Goal: Information Seeking & Learning: Compare options

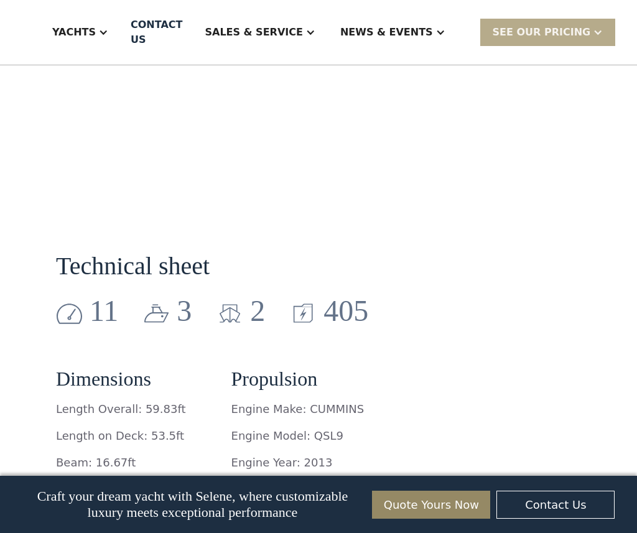
scroll to position [1618, 0]
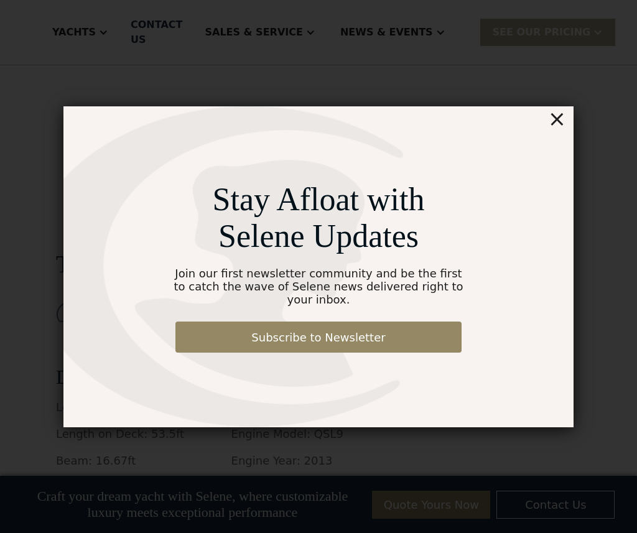
click at [558, 129] on div "×" at bounding box center [557, 118] width 18 height 25
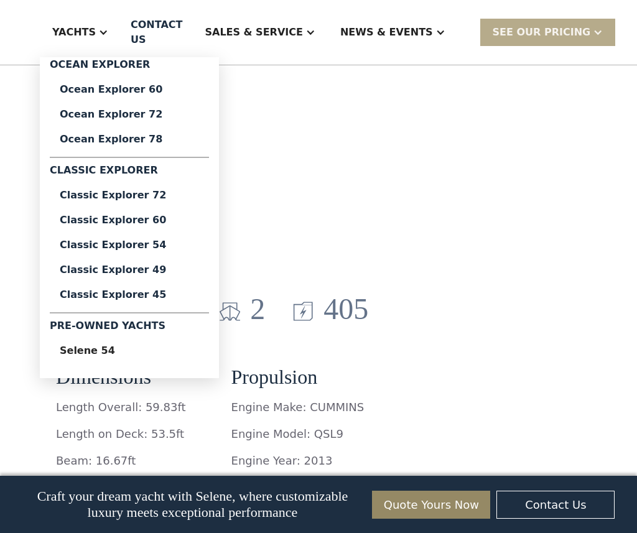
click at [96, 30] on div "Yachts" at bounding box center [74, 32] width 44 height 15
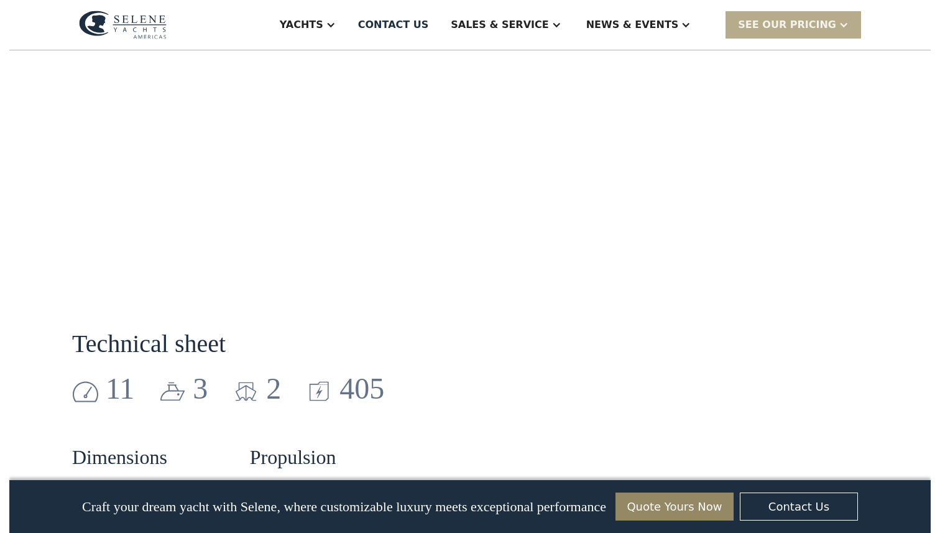
scroll to position [1526, 0]
click at [89, 16] on img at bounding box center [116, 25] width 88 height 29
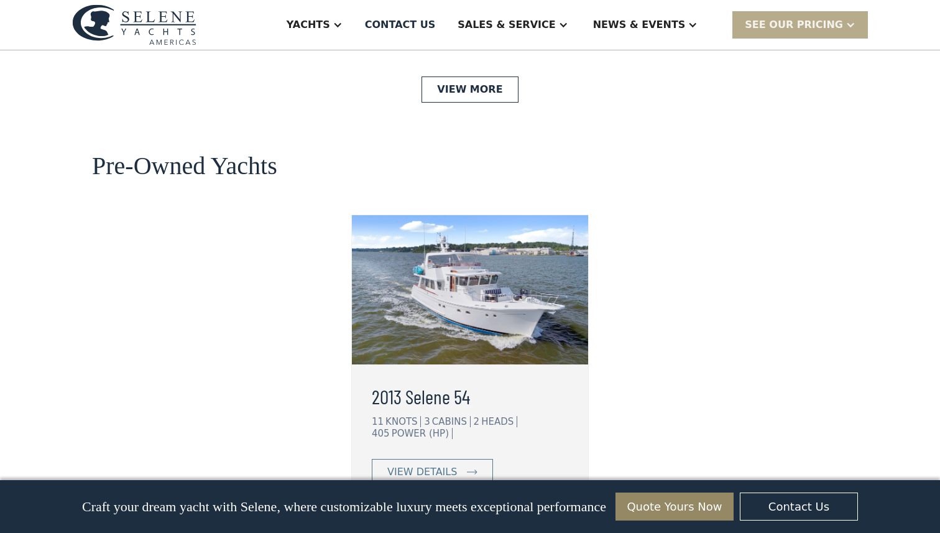
scroll to position [3109, 0]
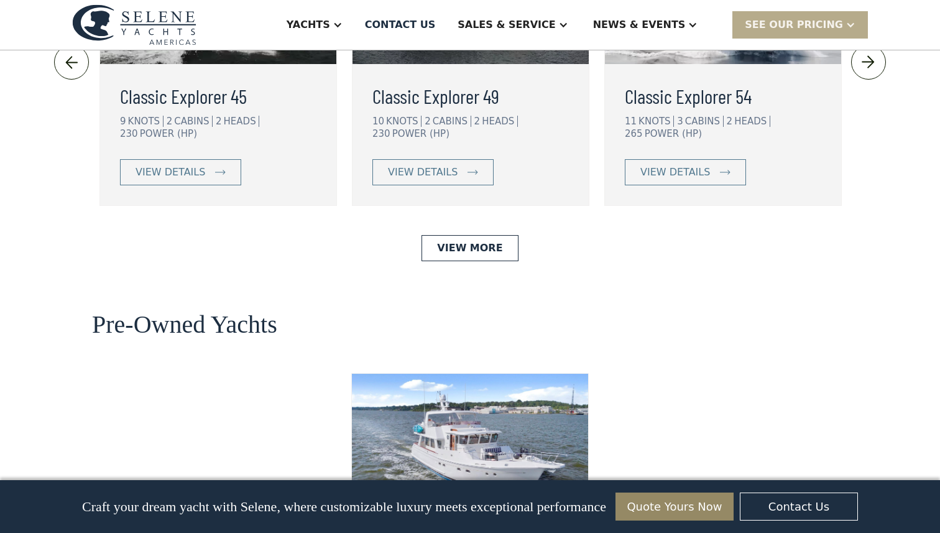
scroll to position [3147, 0]
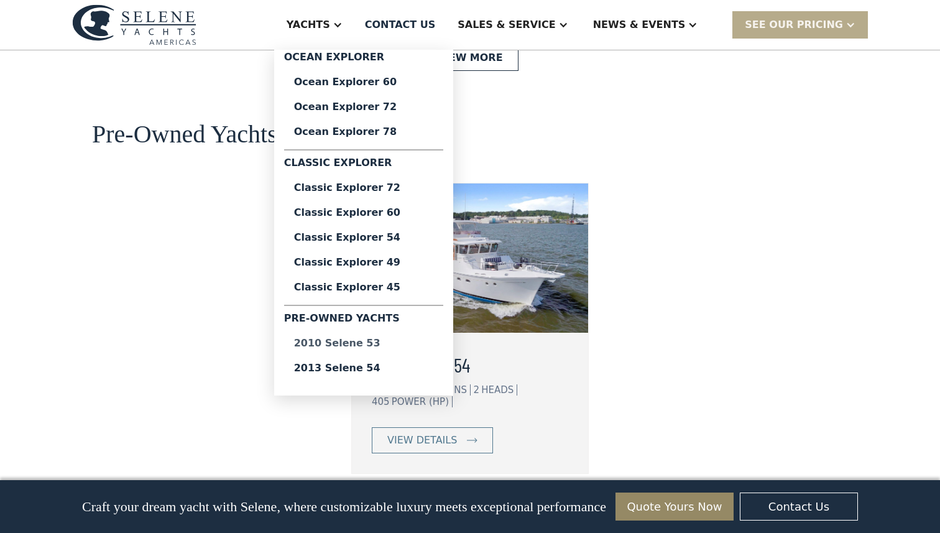
click at [407, 343] on div "2010 Selene 53" at bounding box center [363, 343] width 139 height 10
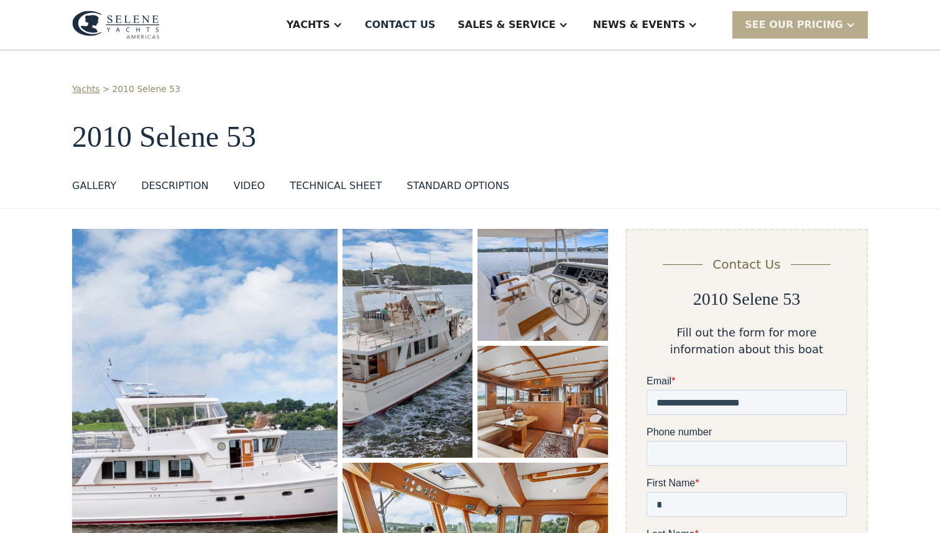
click at [182, 183] on div "DESCRIPTION" at bounding box center [174, 185] width 67 height 15
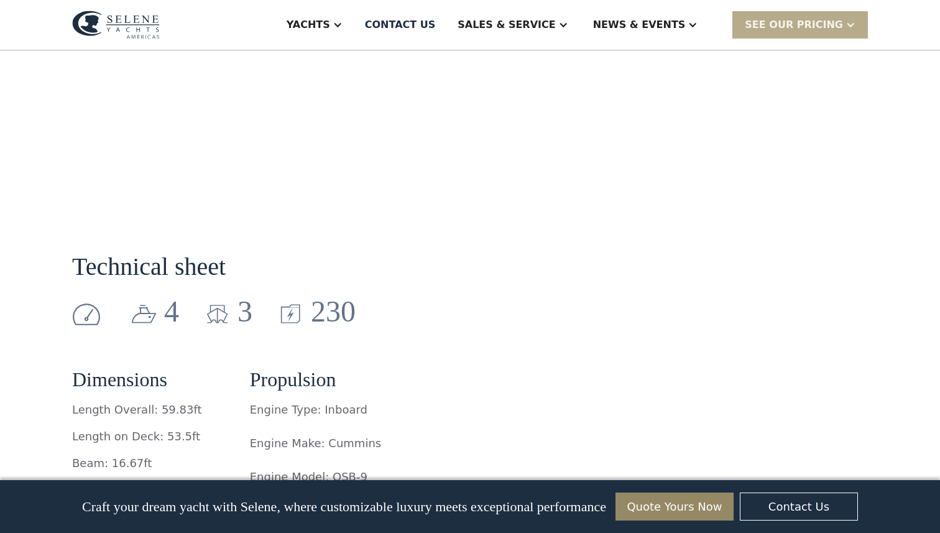
scroll to position [1713, 0]
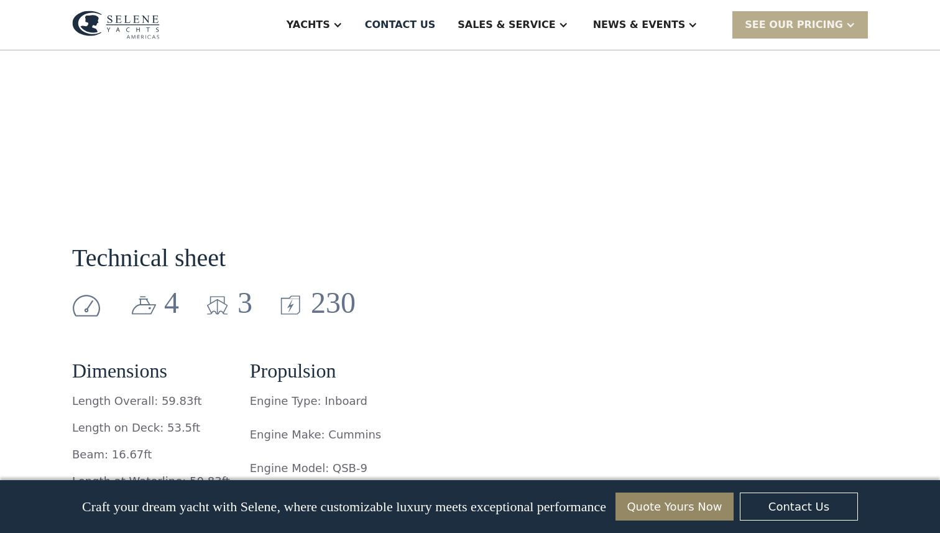
click at [463, 289] on div "Technical sheet 4 3 230 Dimensions Length Overall: 59.83ft Length on Deck: 53.5…" at bounding box center [340, 488] width 536 height 587
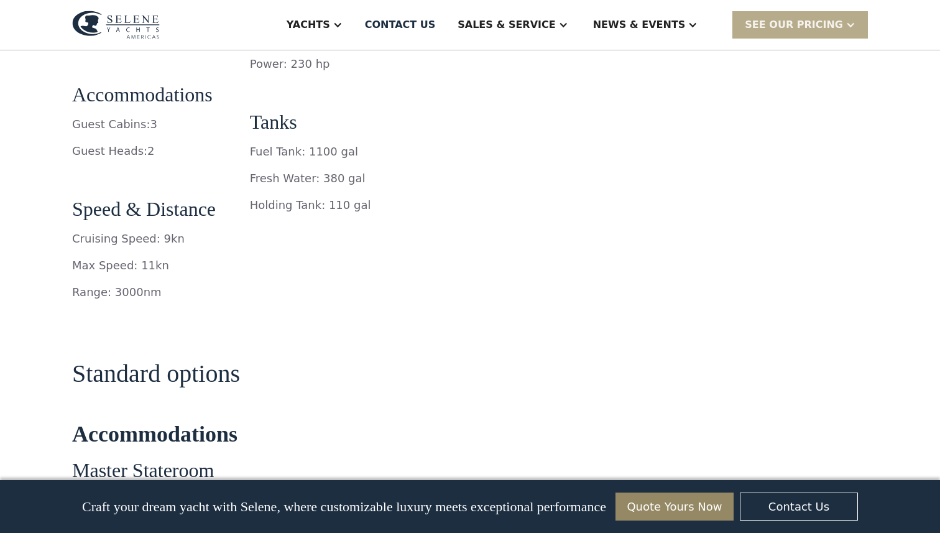
scroll to position [1925, 0]
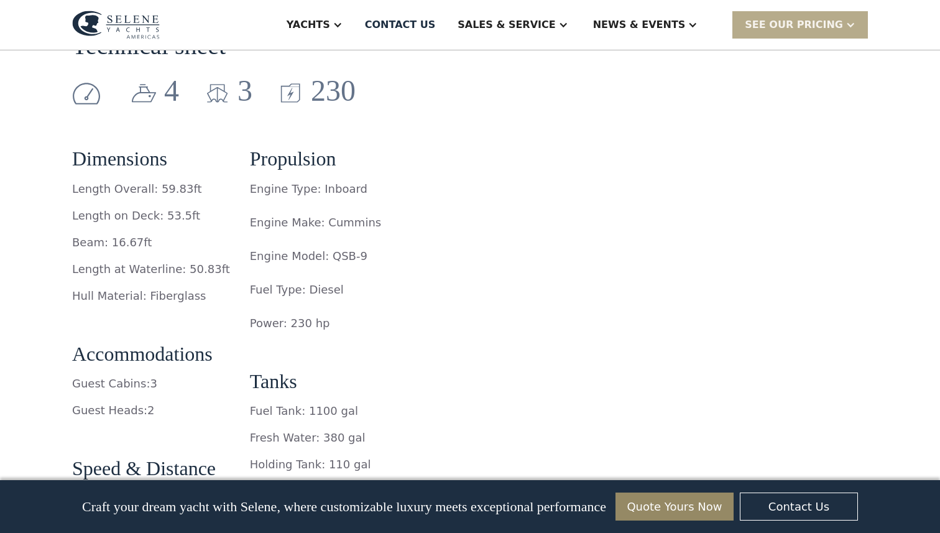
click at [137, 27] on img at bounding box center [116, 25] width 88 height 29
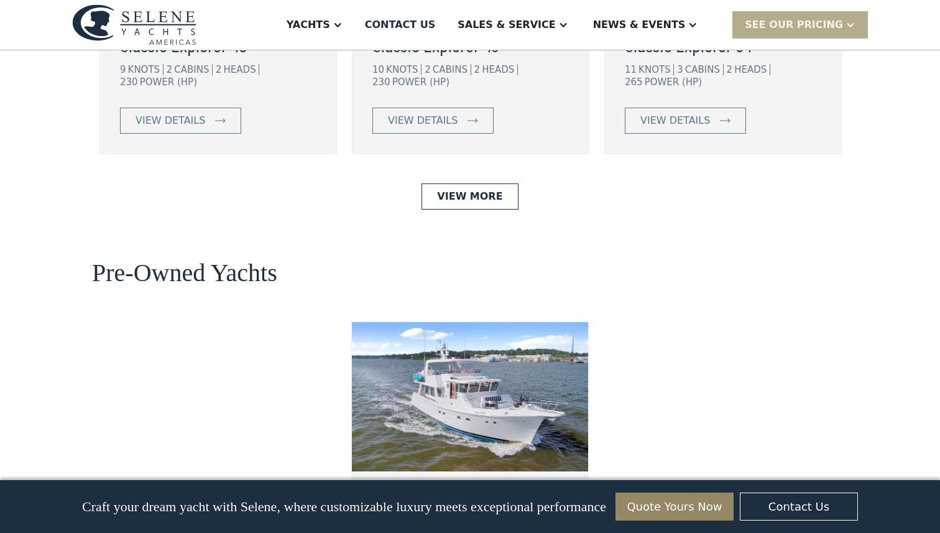
scroll to position [2939, 0]
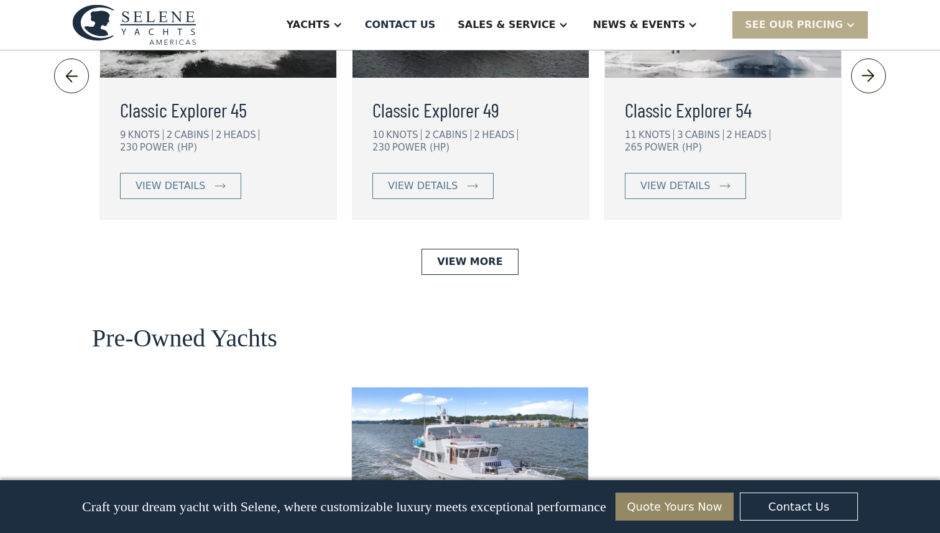
scroll to position [2939, 0]
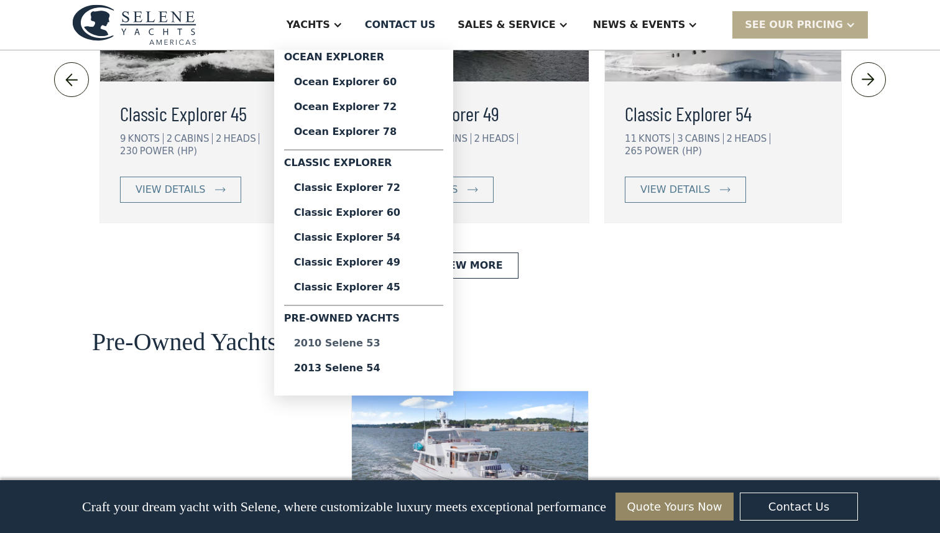
click at [405, 344] on div "2010 Selene 53" at bounding box center [363, 343] width 139 height 10
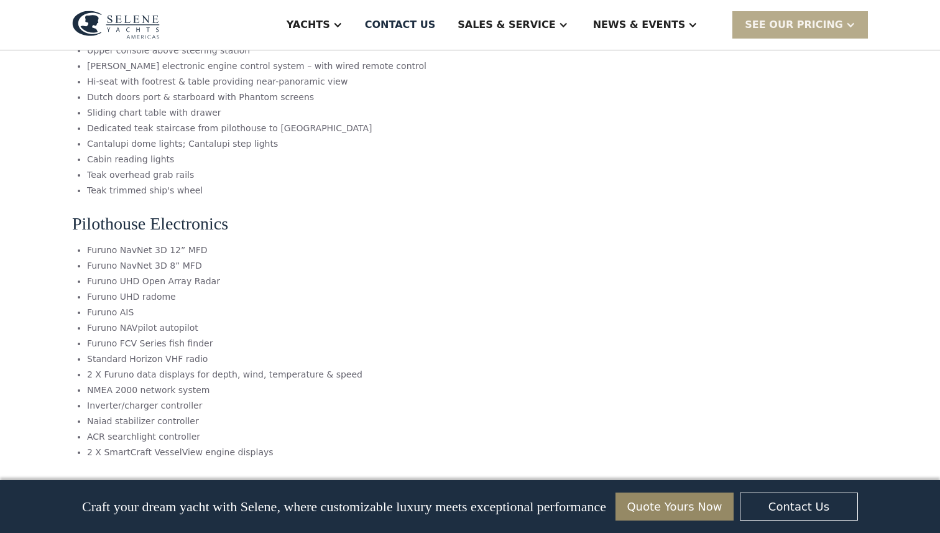
scroll to position [3972, 0]
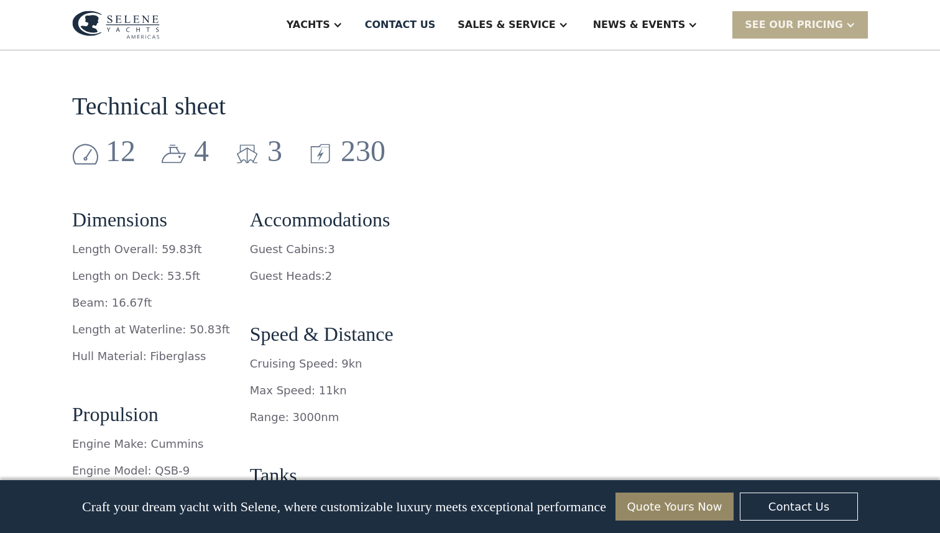
scroll to position [1768, 0]
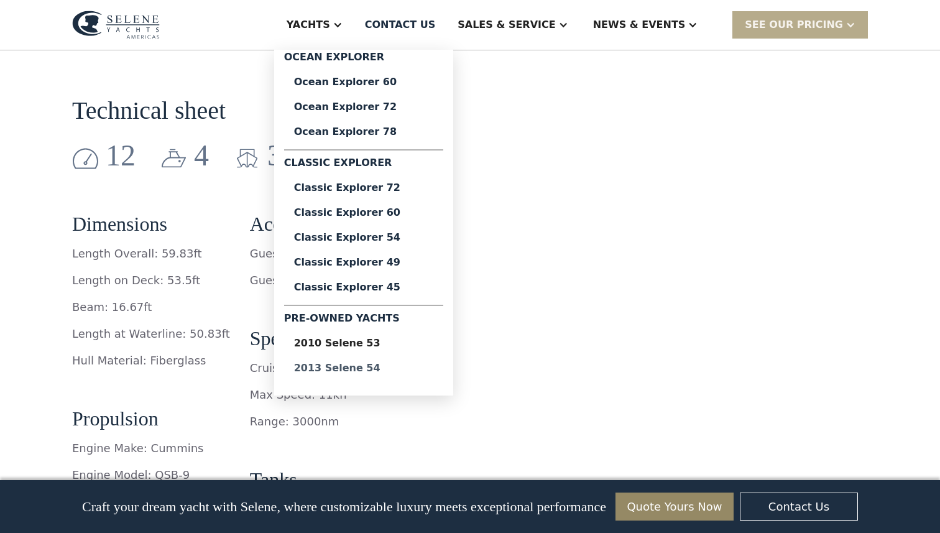
click at [382, 367] on div "2013 Selene 54" at bounding box center [363, 368] width 139 height 10
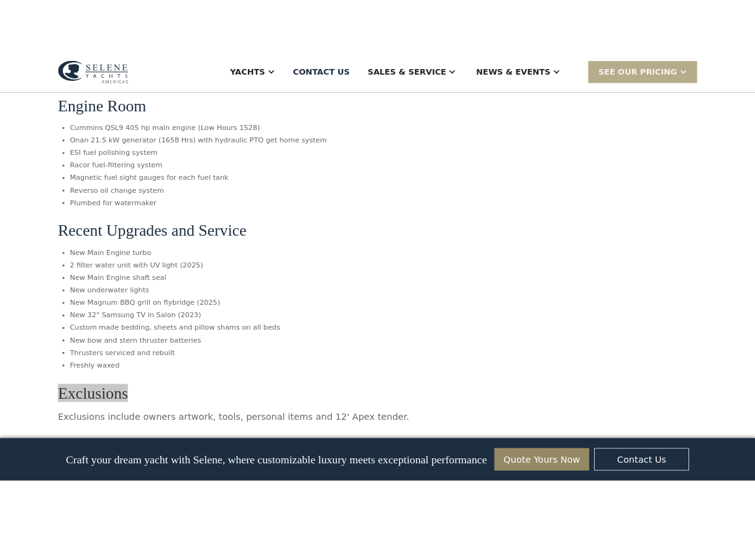
scroll to position [5544, 0]
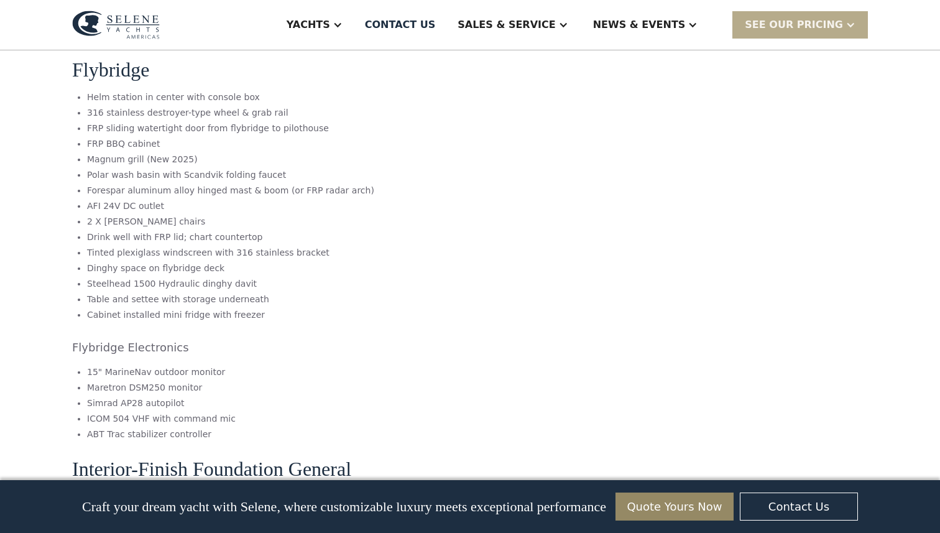
scroll to position [4427, 0]
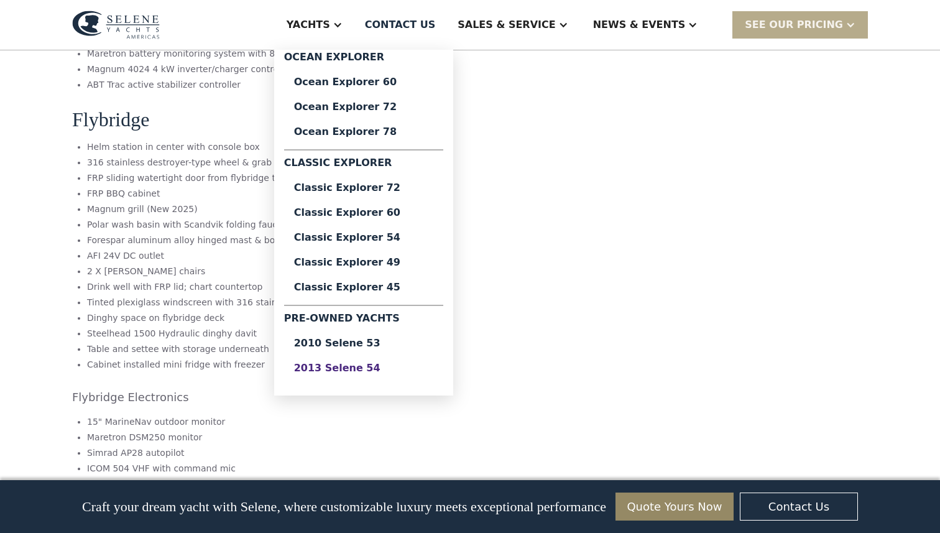
click at [403, 370] on div "2013 Selene 54" at bounding box center [363, 368] width 139 height 10
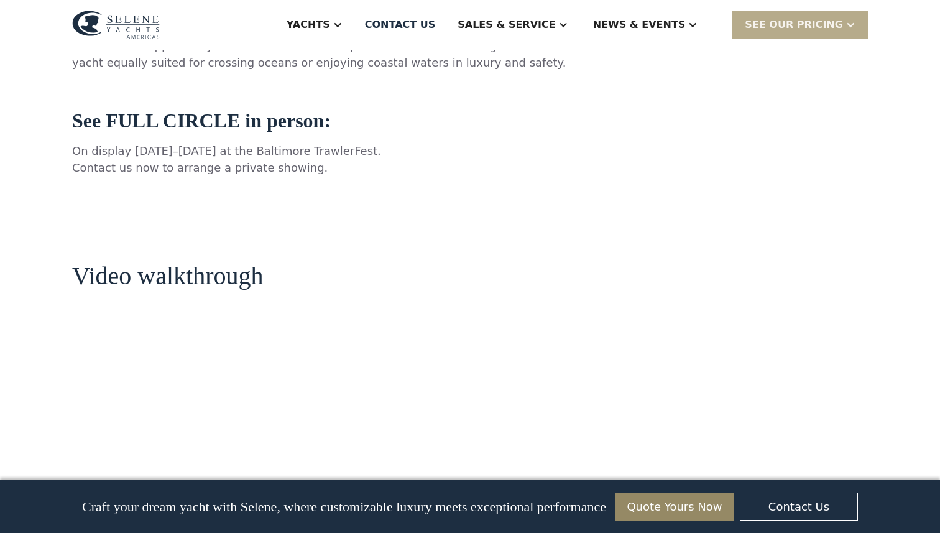
scroll to position [935, 0]
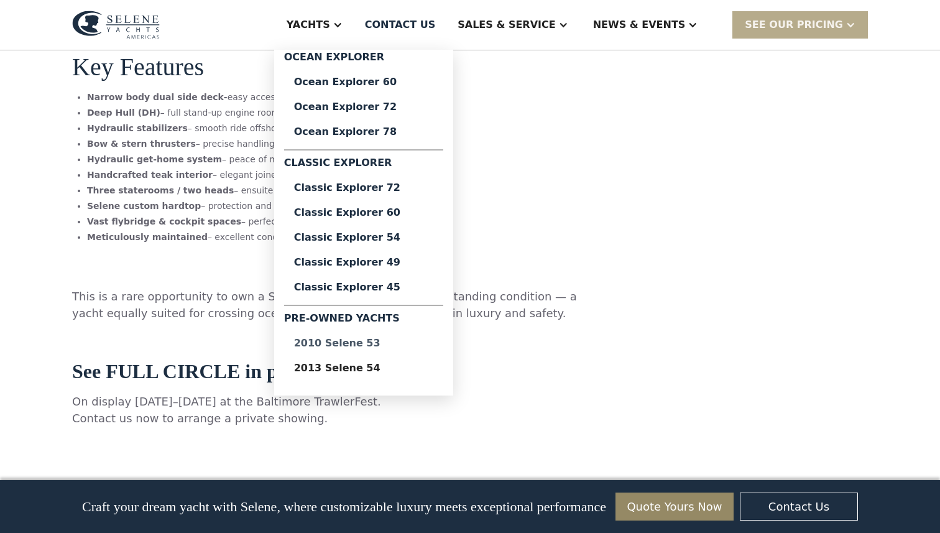
click at [413, 344] on div "2010 Selene 53" at bounding box center [363, 343] width 139 height 10
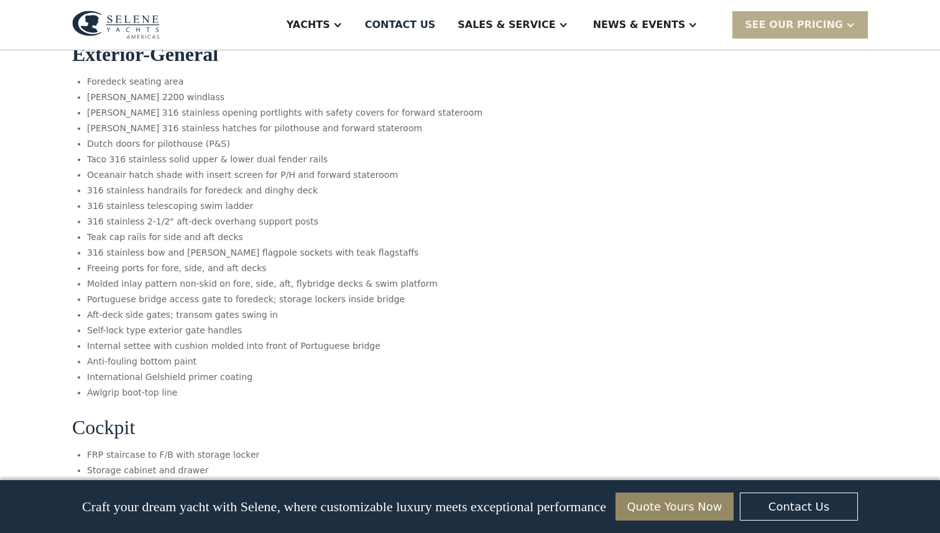
scroll to position [4900, 0]
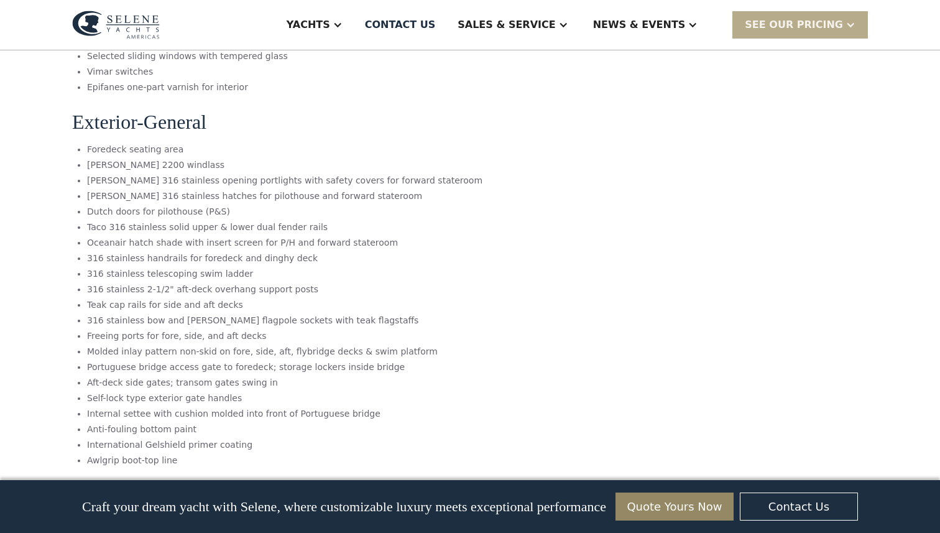
scroll to position [4900, 0]
click at [147, 31] on img at bounding box center [116, 25] width 88 height 29
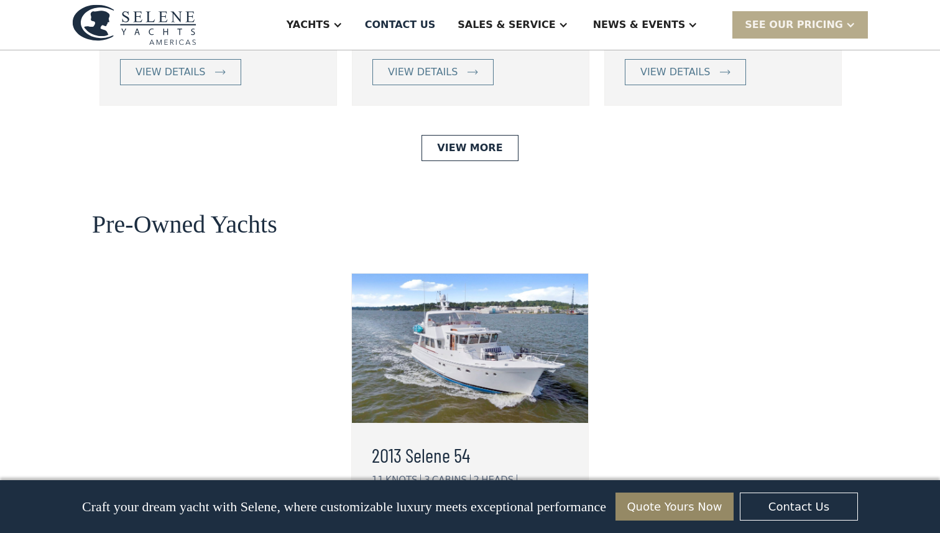
scroll to position [3058, 0]
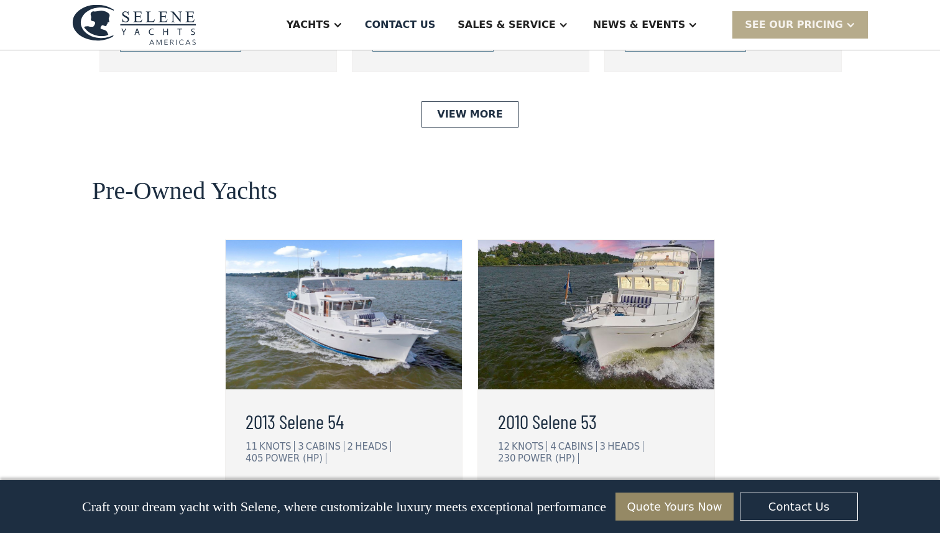
scroll to position [3094, 0]
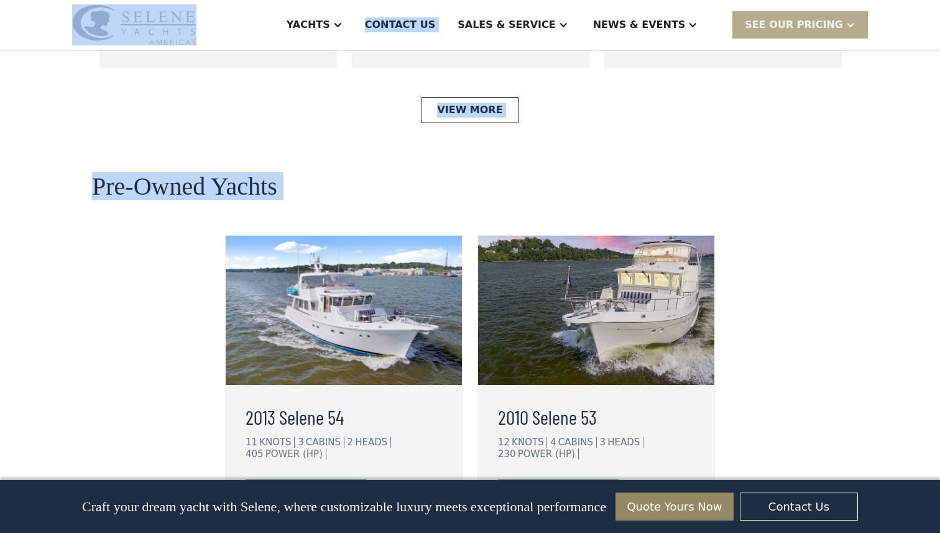
drag, startPoint x: 67, startPoint y: 8, endPoint x: 574, endPoint y: 223, distance: 550.8
click at [354, 173] on div "Pre-Owned Yachts 2013 Selene 54 11 KNOTS 3 CABINS 2 HEADS 405 POWER (HP) view d…" at bounding box center [470, 377] width 756 height 409
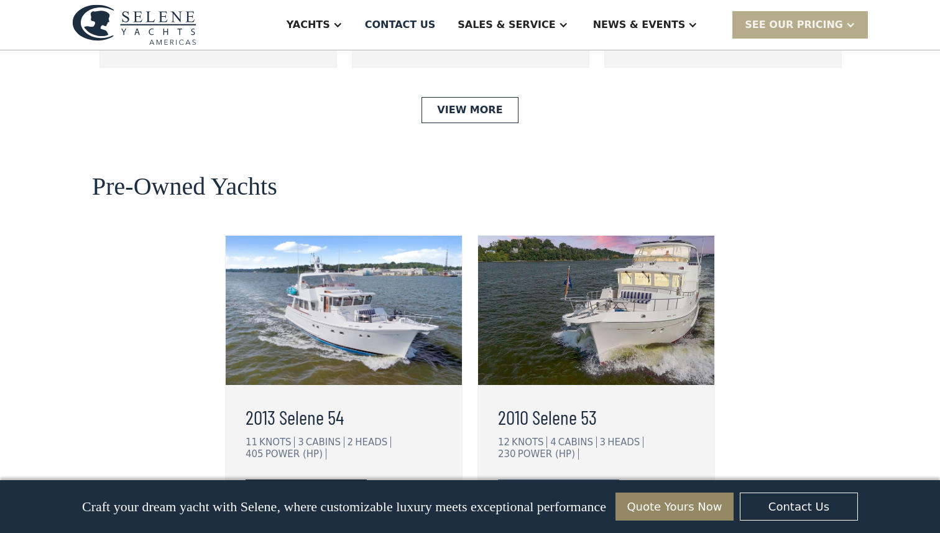
click at [313, 485] on div "view details" at bounding box center [296, 492] width 70 height 15
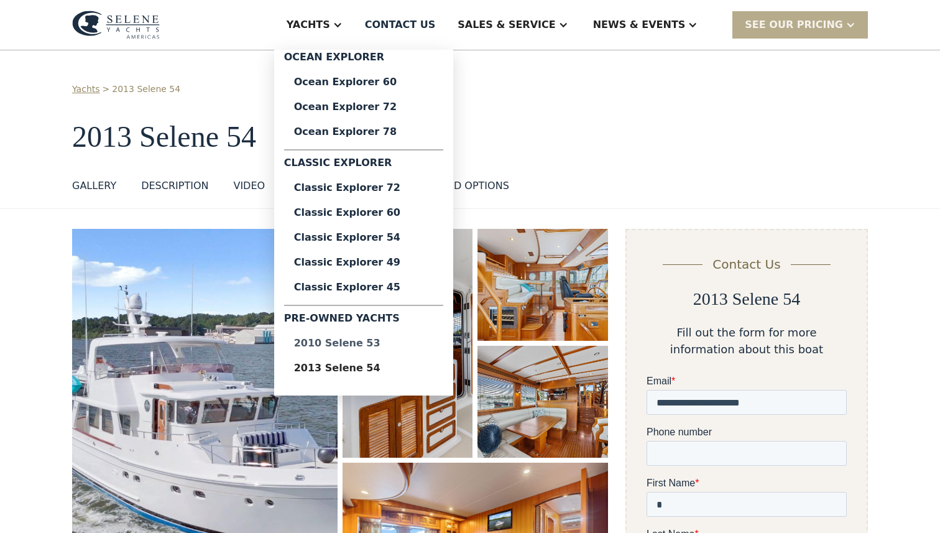
click at [409, 346] on div "2010 Selene 53" at bounding box center [363, 343] width 139 height 10
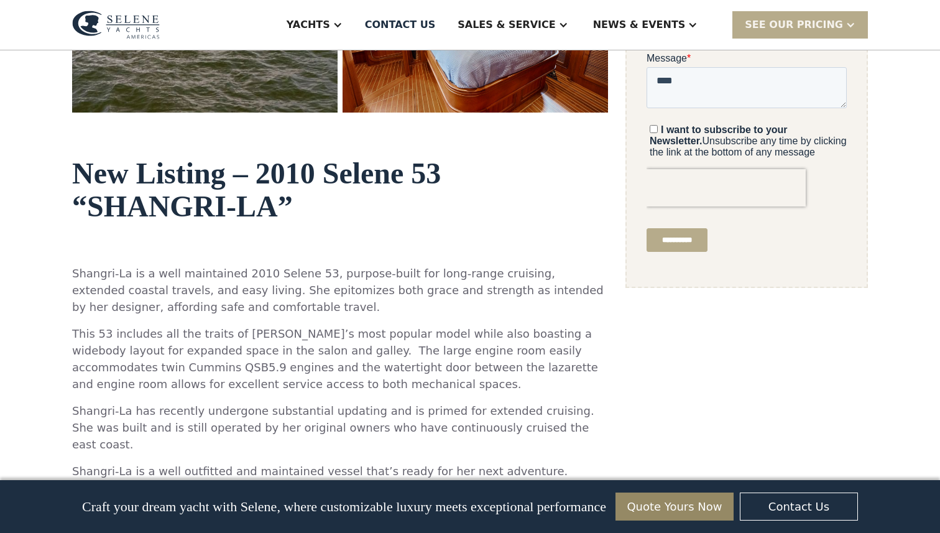
scroll to position [381, 0]
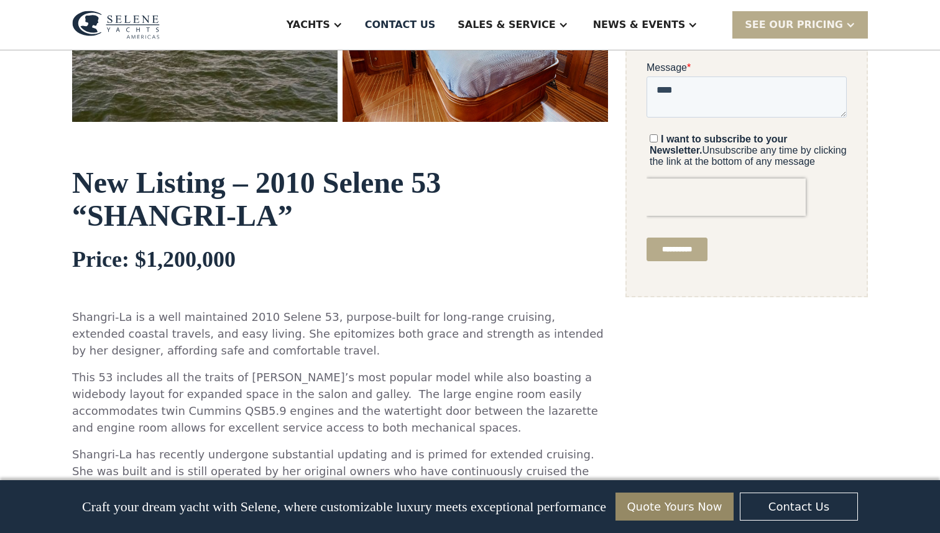
scroll to position [514, 0]
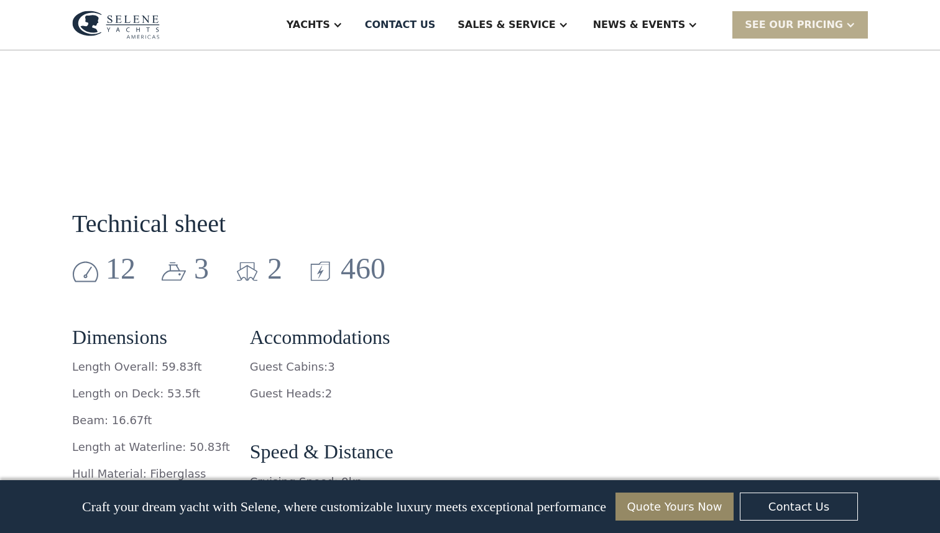
scroll to position [1643, 0]
